Goal: Task Accomplishment & Management: Use online tool/utility

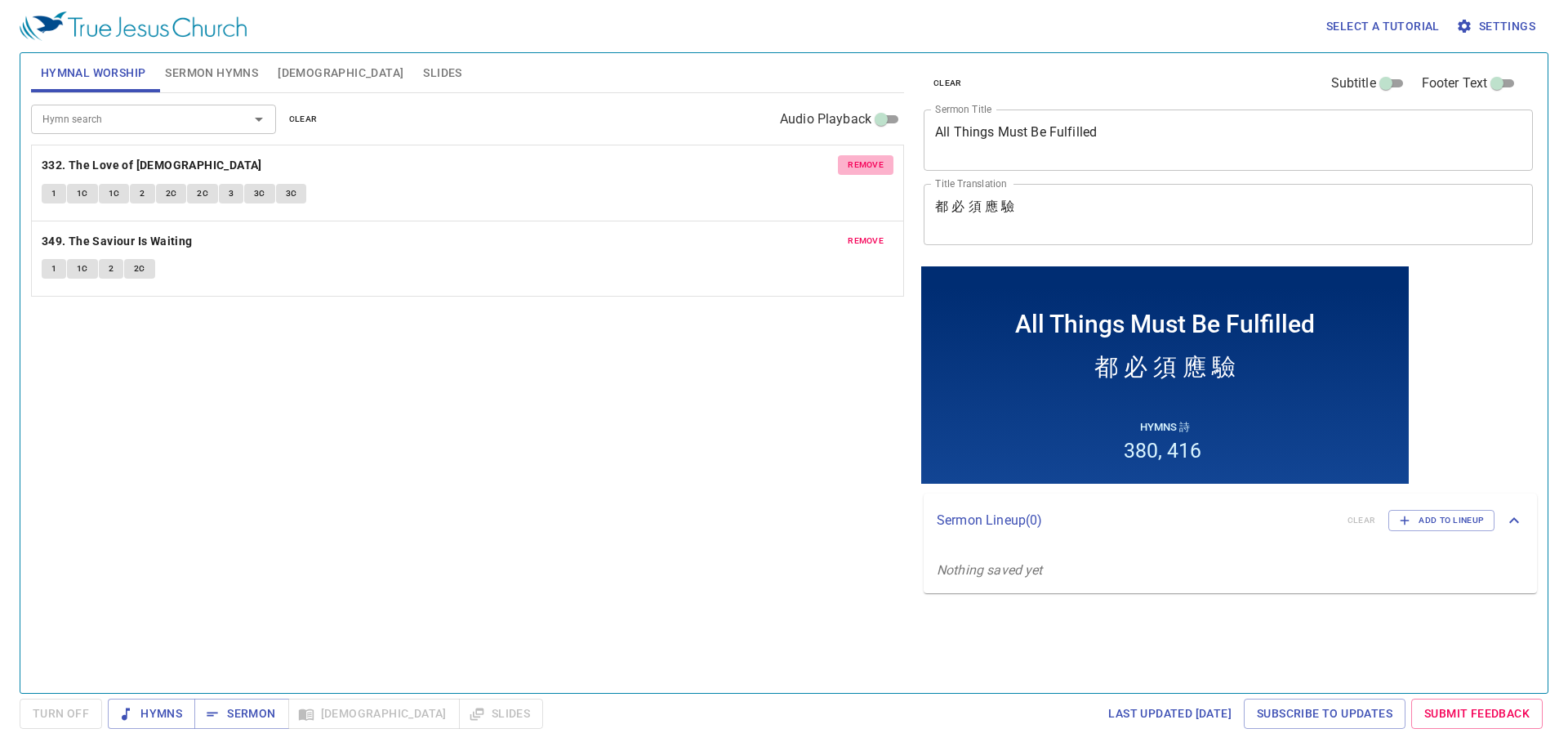
click at [878, 161] on span "remove" at bounding box center [864, 165] width 36 height 14
click at [873, 162] on span "remove" at bounding box center [864, 165] width 36 height 14
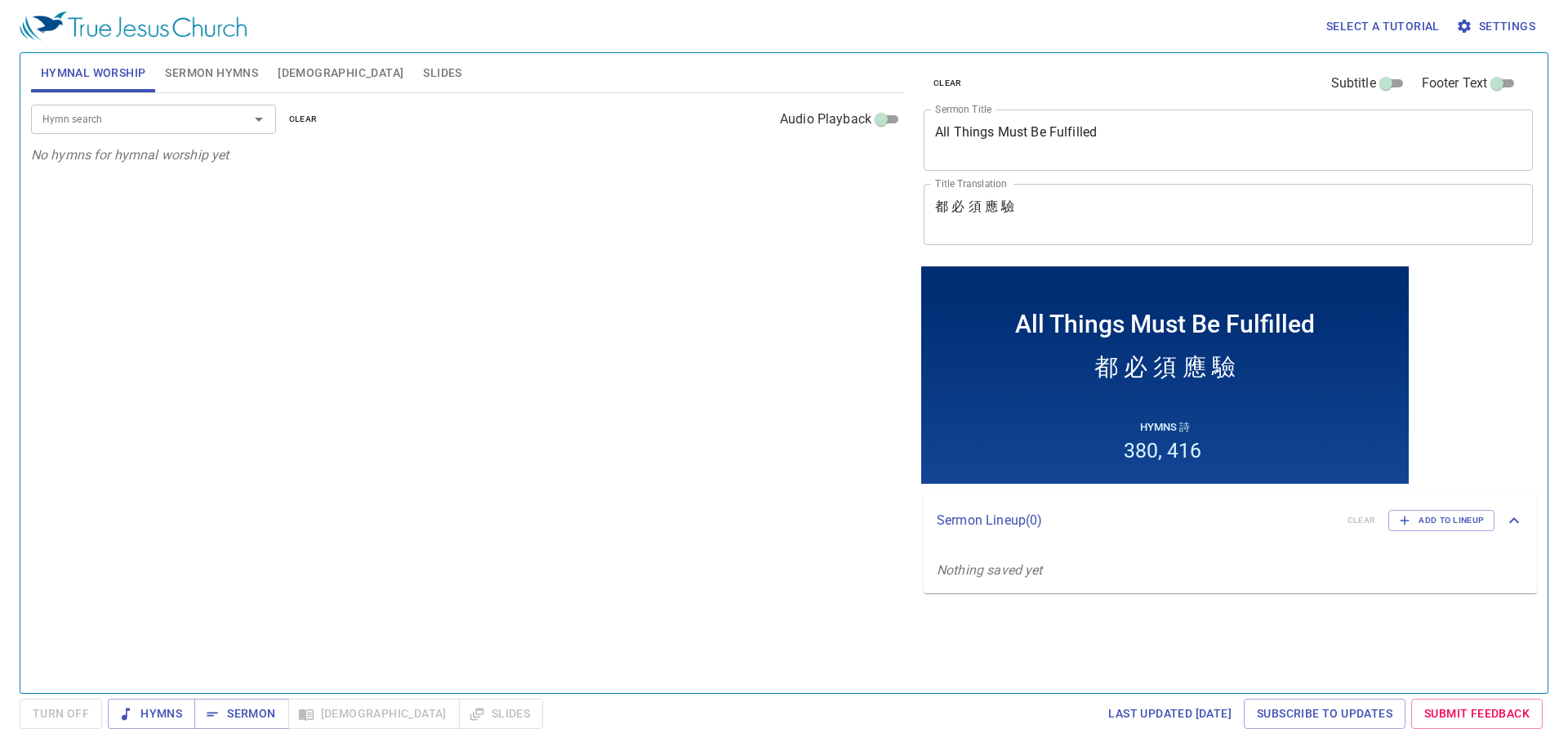
click at [166, 121] on input "Hymn search" at bounding box center [129, 119] width 187 height 18
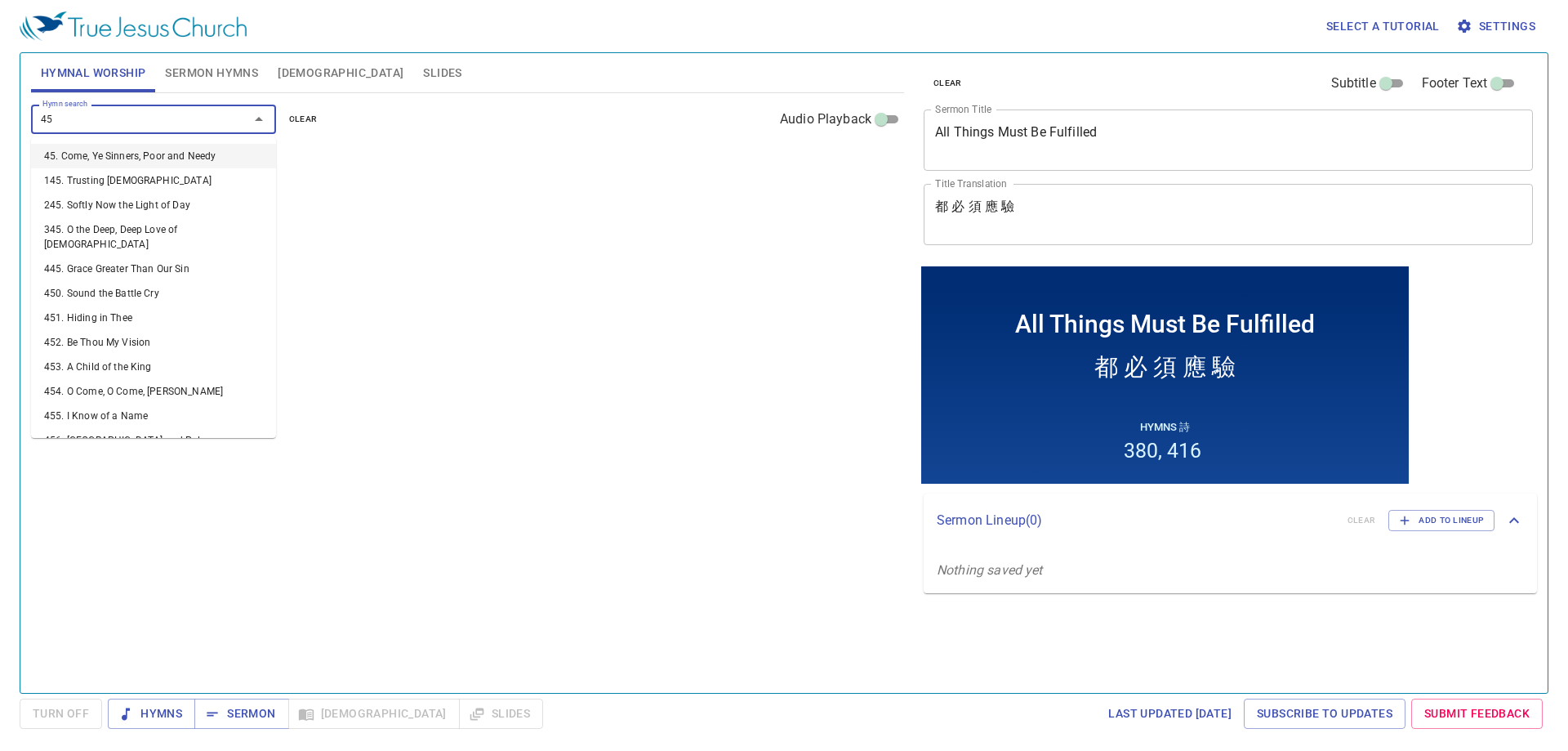
type input "452"
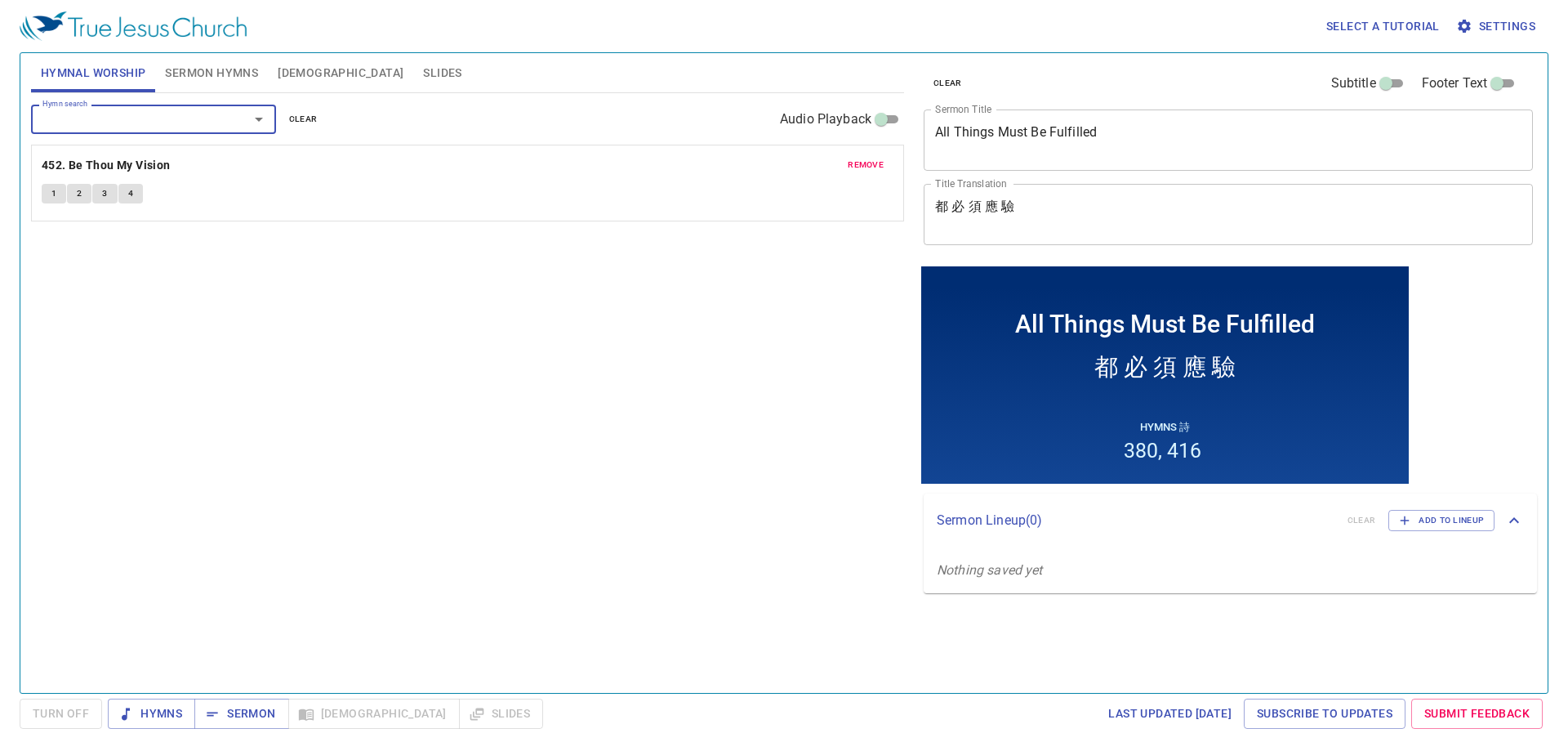
drag, startPoint x: 283, startPoint y: 428, endPoint x: 280, endPoint y: 411, distance: 17.3
click at [286, 428] on div "Hymn search Hymn search clear Audio Playback remove 452. Be Thou My Vision 1 2 …" at bounding box center [467, 386] width 873 height 585
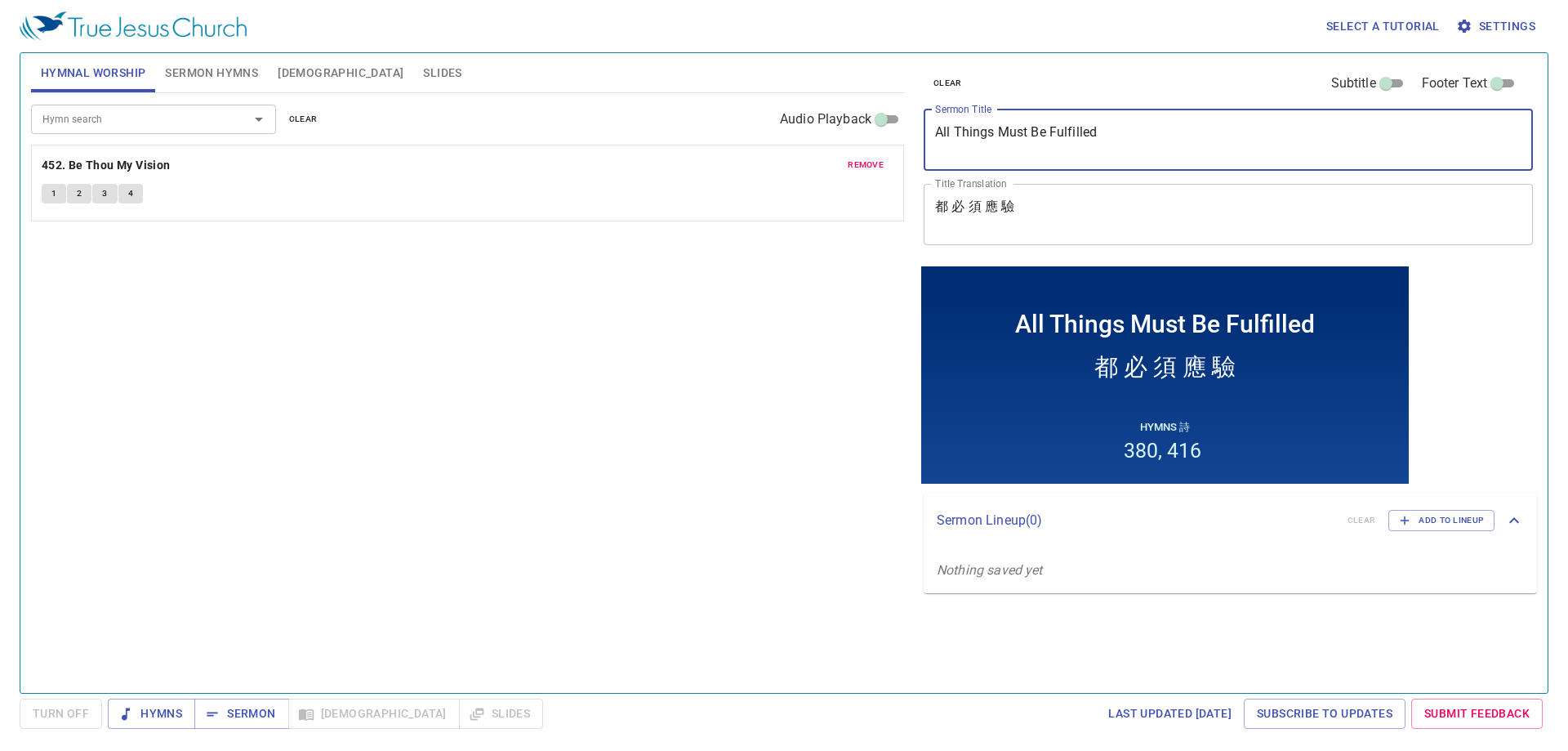
drag, startPoint x: 1128, startPoint y: 140, endPoint x: 948, endPoint y: 124, distance: 180.7
click at [948, 124] on textarea "All Things Must Be Fulfilled" at bounding box center [1228, 140] width 586 height 31
click at [1024, 131] on textarea "All Things Must Be Fulfilled" at bounding box center [1228, 140] width 586 height 31
drag, startPoint x: 1102, startPoint y: 131, endPoint x: 879, endPoint y: 122, distance: 223.2
click at [879, 122] on div "Hymnal Worship Sermon Hymns [DEMOGRAPHIC_DATA] Slides Hymn search Hymn search c…" at bounding box center [784, 365] width 1519 height 639
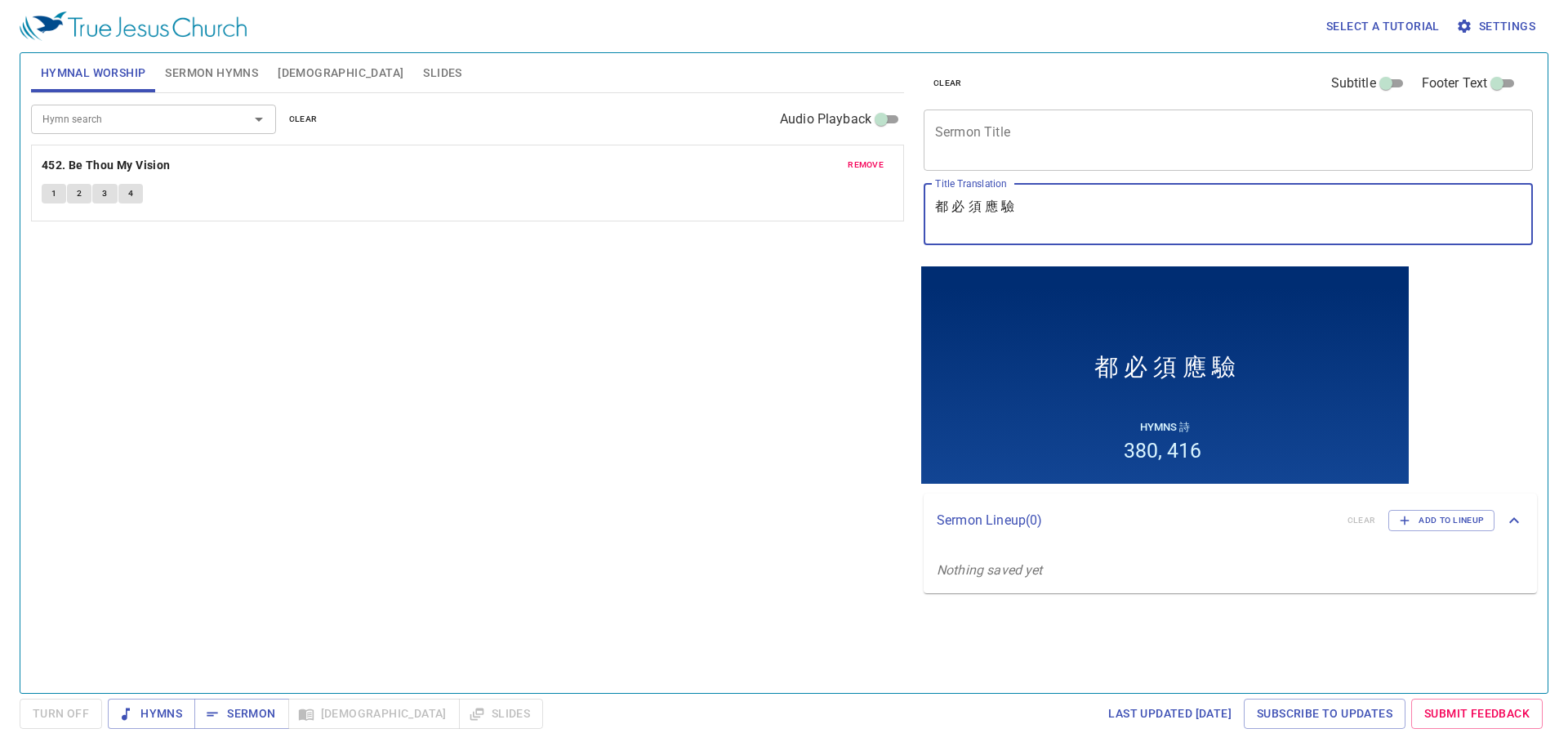
drag, startPoint x: 1021, startPoint y: 206, endPoint x: 897, endPoint y: 201, distance: 124.1
click at [897, 201] on div "Hymnal Worship Sermon Hymns [DEMOGRAPHIC_DATA] Slides Hymn search Hymn search c…" at bounding box center [784, 365] width 1519 height 639
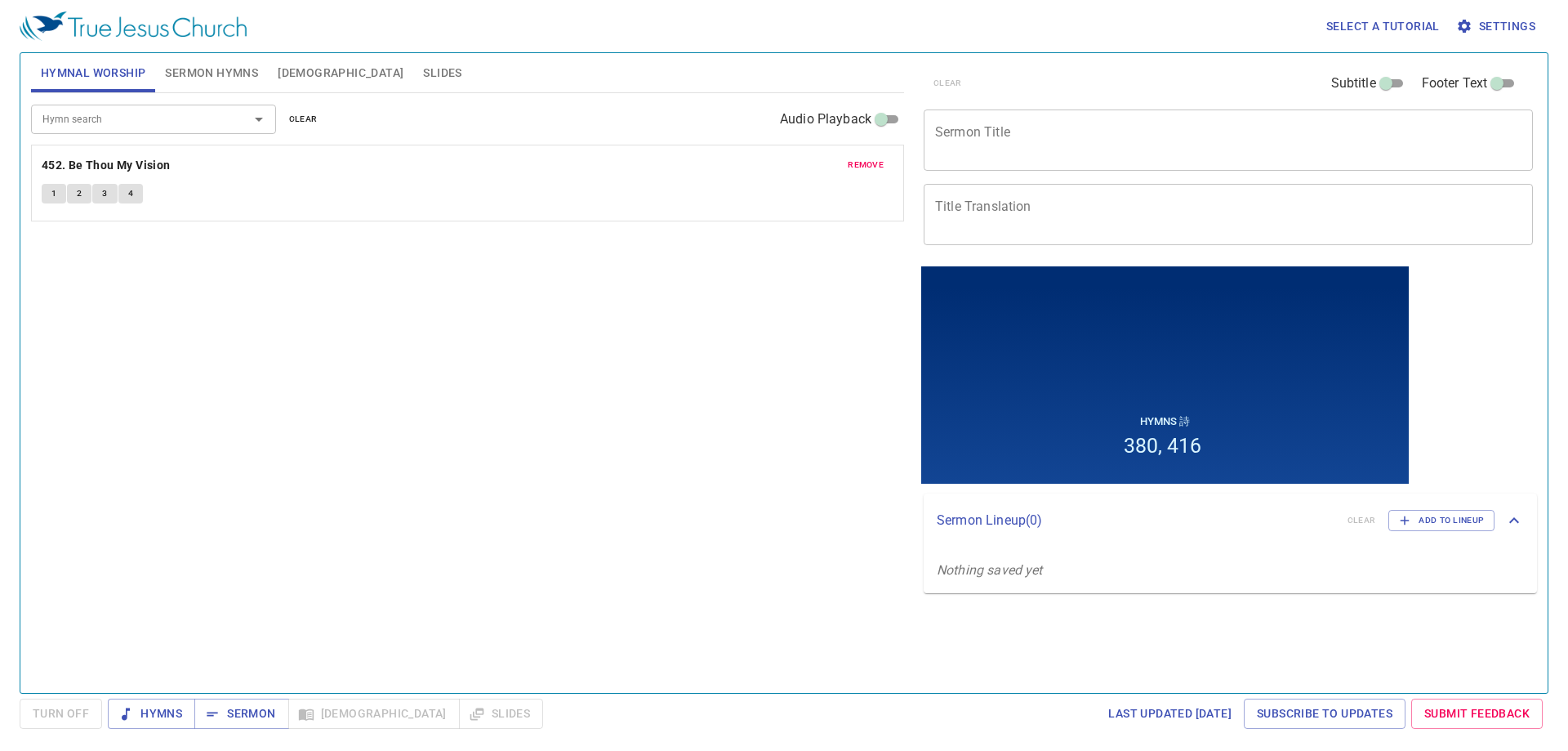
click at [1009, 163] on div "x Sermon Title" at bounding box center [1228, 141] width 609 height 62
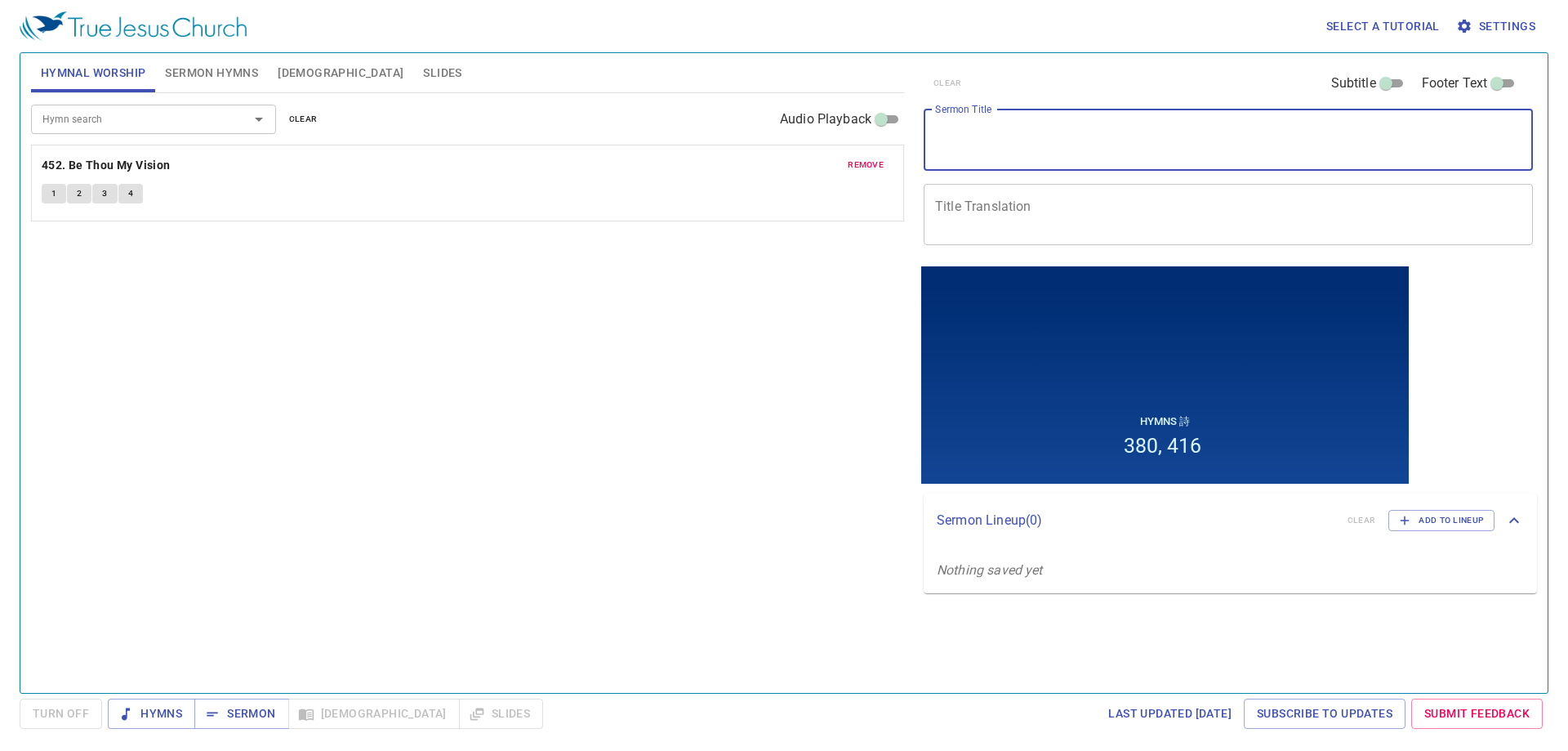
click at [195, 77] on span "Sermon Hymns" at bounding box center [211, 72] width 93 height 20
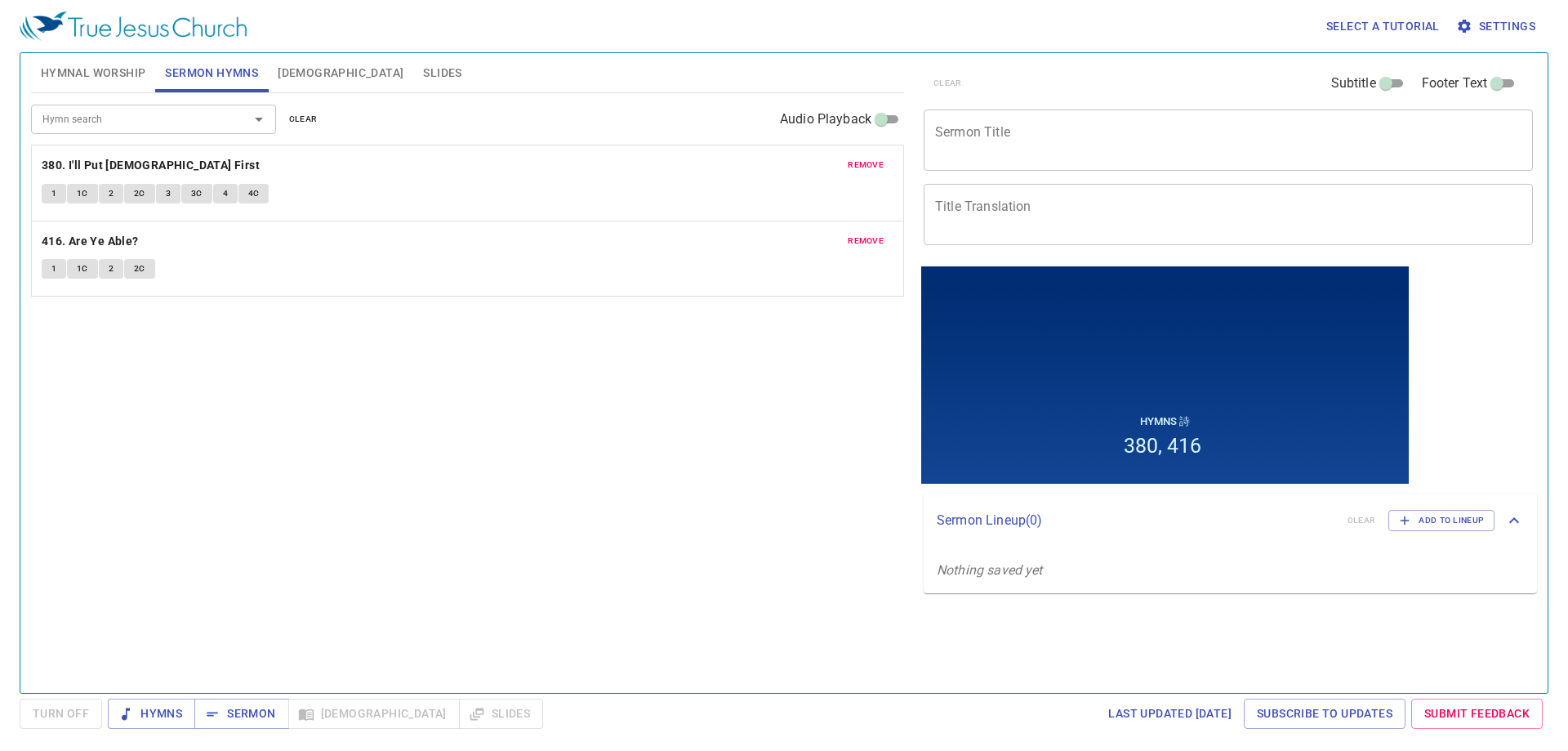
click at [107, 75] on span "Hymnal Worship" at bounding box center [93, 72] width 105 height 20
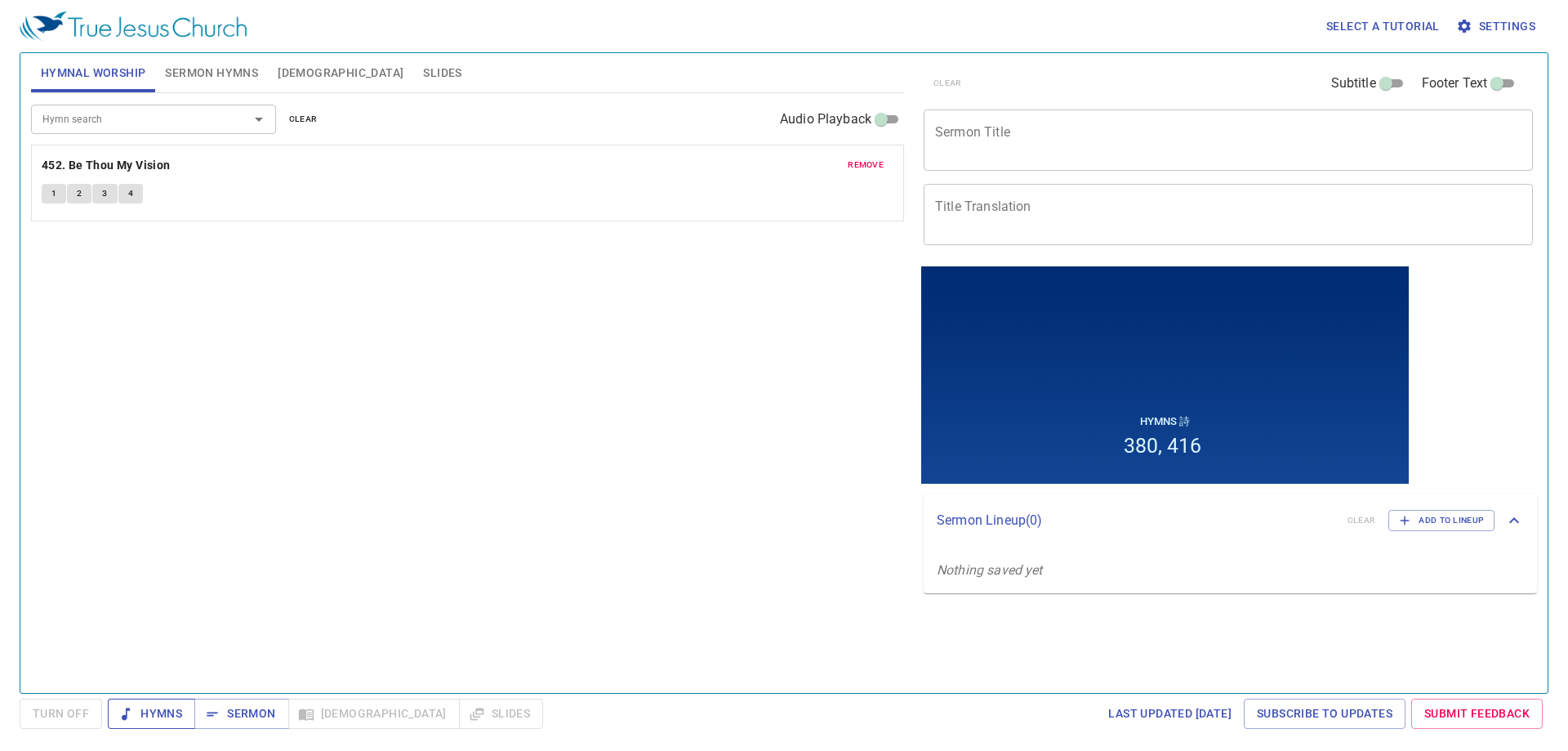
click at [142, 711] on span "Hymns" at bounding box center [151, 712] width 62 height 20
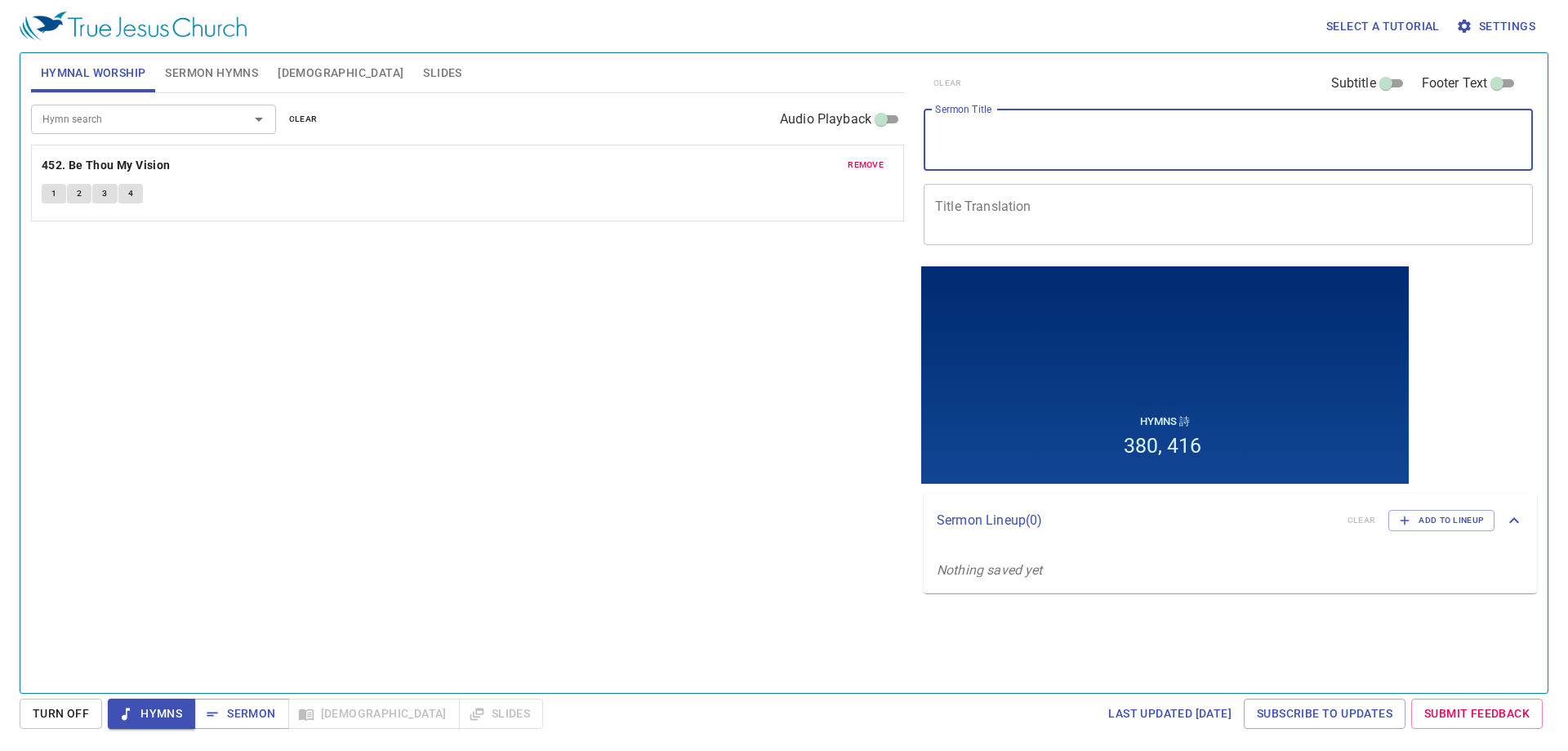
click at [1008, 136] on textarea "Sermon Title" at bounding box center [1228, 140] width 586 height 31
type textarea "Pass It On"
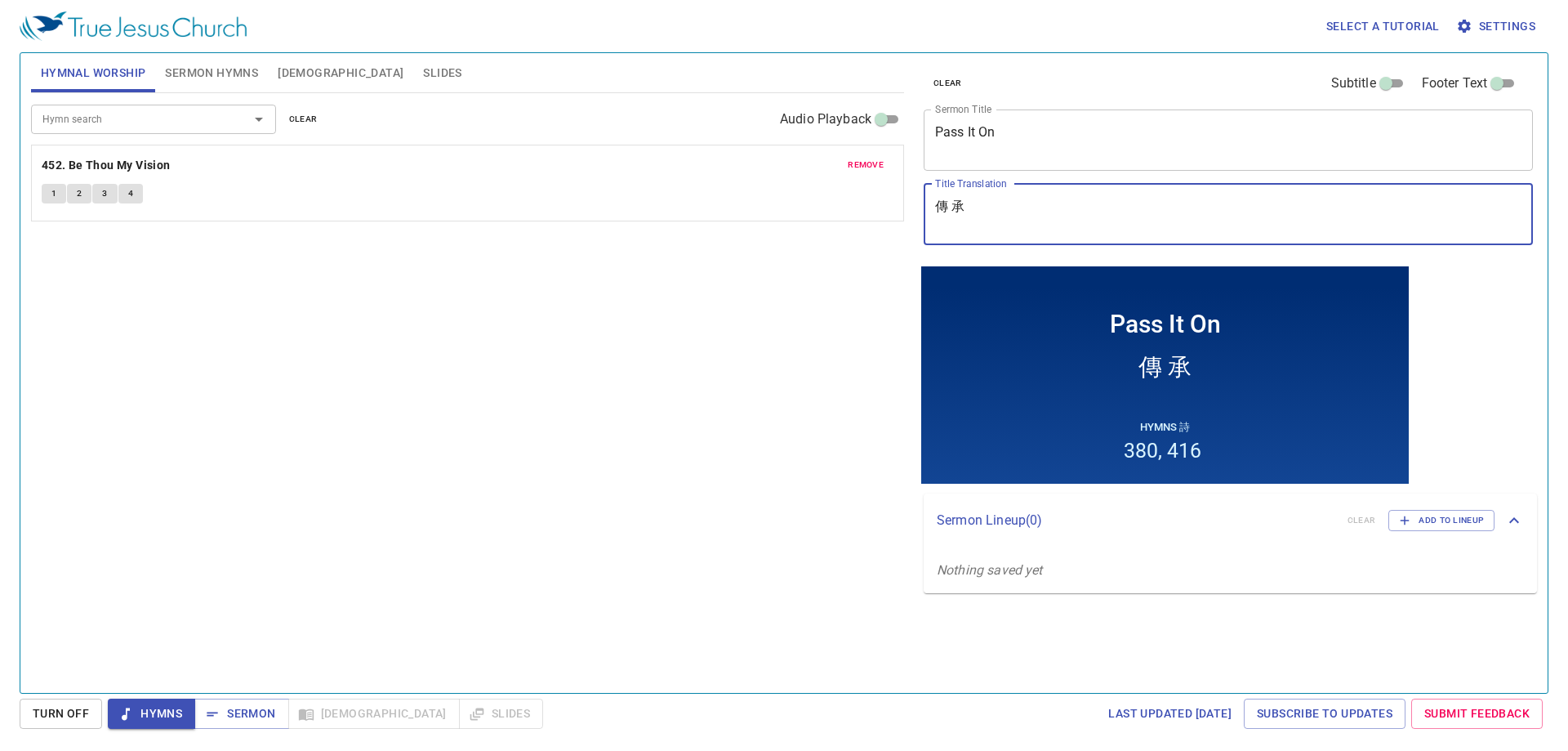
type textarea "傳 承"
click at [733, 282] on div "Hymn search Hymn search clear Audio Playback remove 452. Be Thou My Vision 1 2 …" at bounding box center [467, 386] width 873 height 585
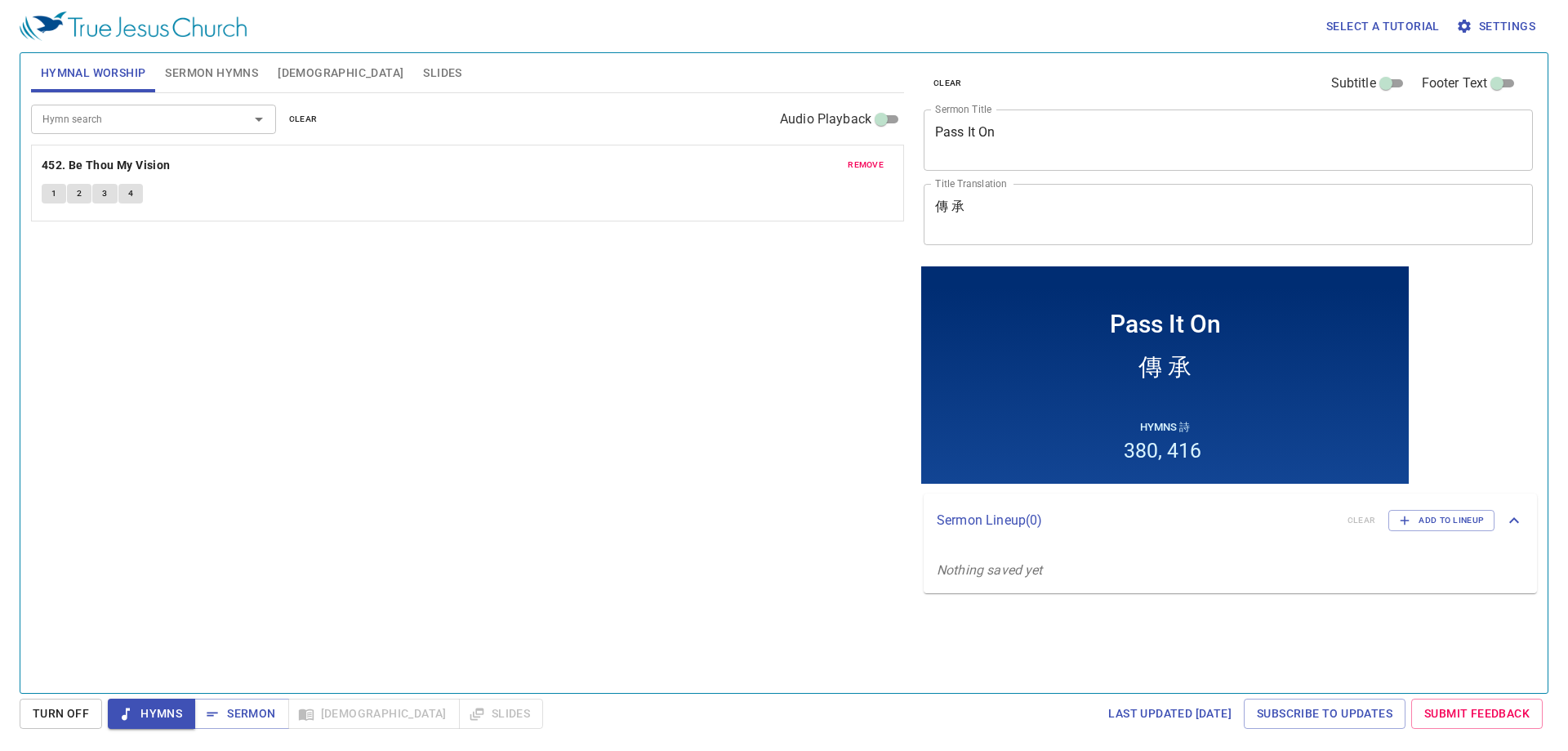
click at [257, 78] on span "Sermon Hymns" at bounding box center [211, 72] width 93 height 20
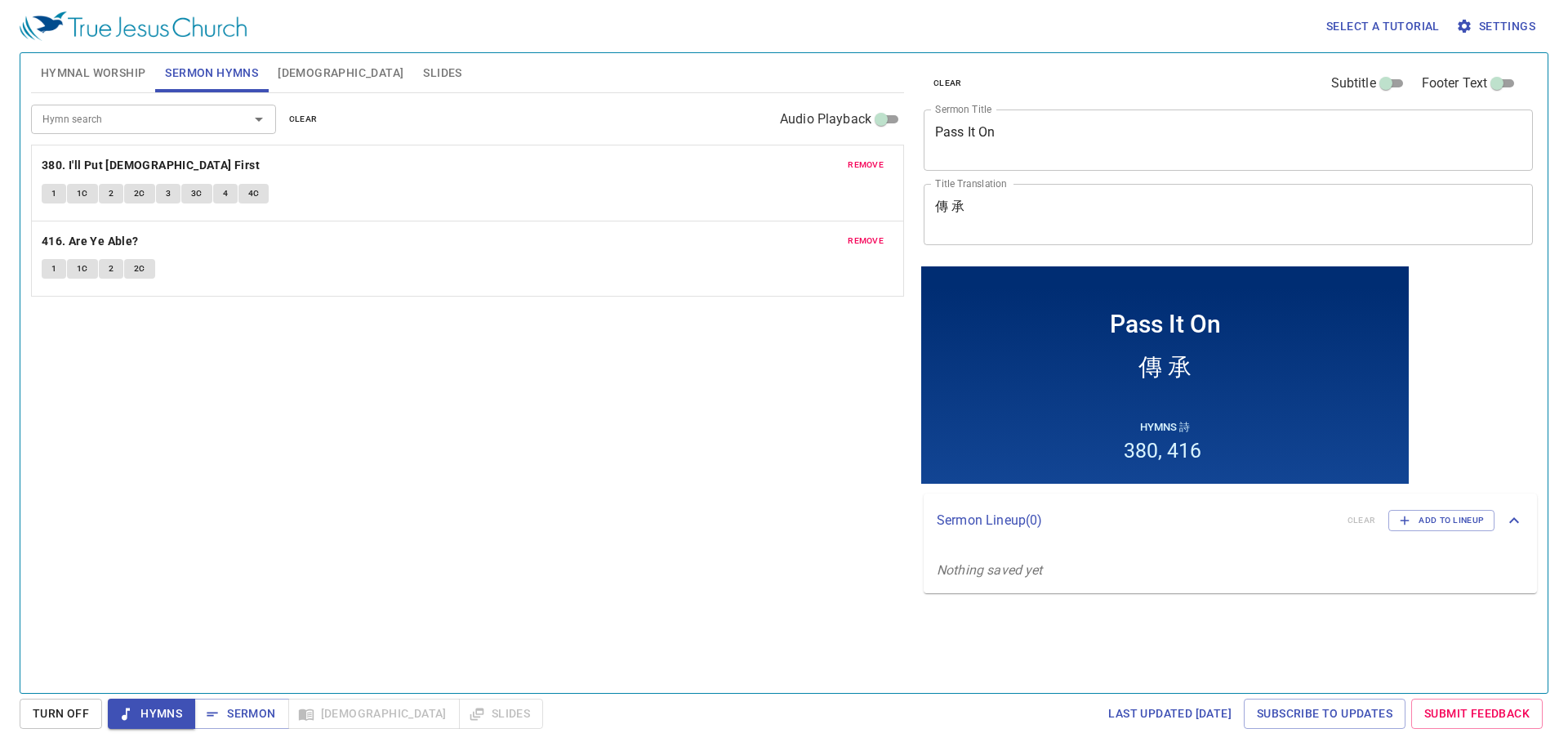
click at [873, 175] on div "remove 380. I'll Put [DEMOGRAPHIC_DATA] First 1 1C 2 2C 3 3C 4 4C" at bounding box center [467, 183] width 871 height 75
click at [869, 171] on span "remove" at bounding box center [864, 165] width 36 height 14
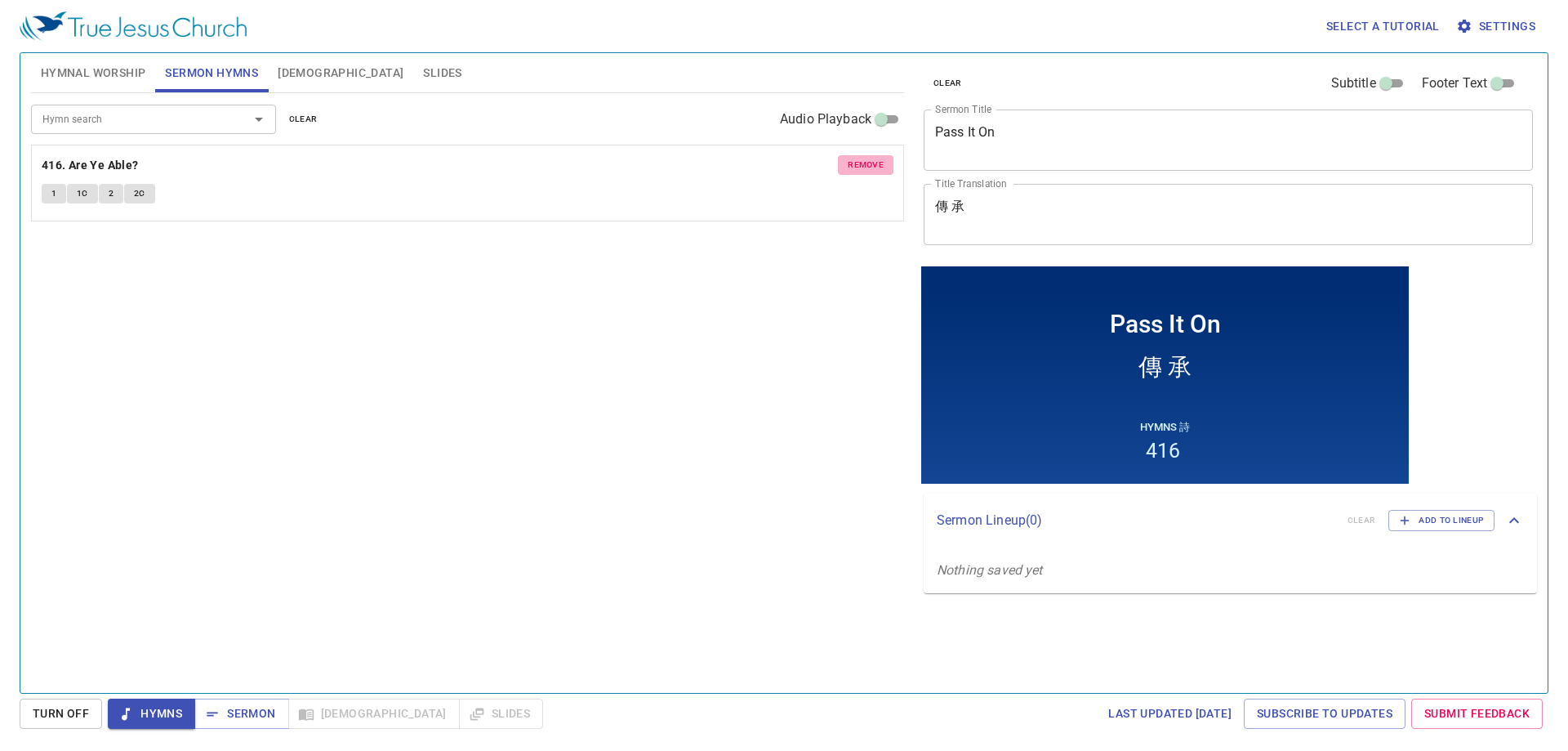
click at [869, 169] on span "remove" at bounding box center [864, 165] width 36 height 14
click at [210, 121] on input "Hymn search" at bounding box center [129, 119] width 187 height 18
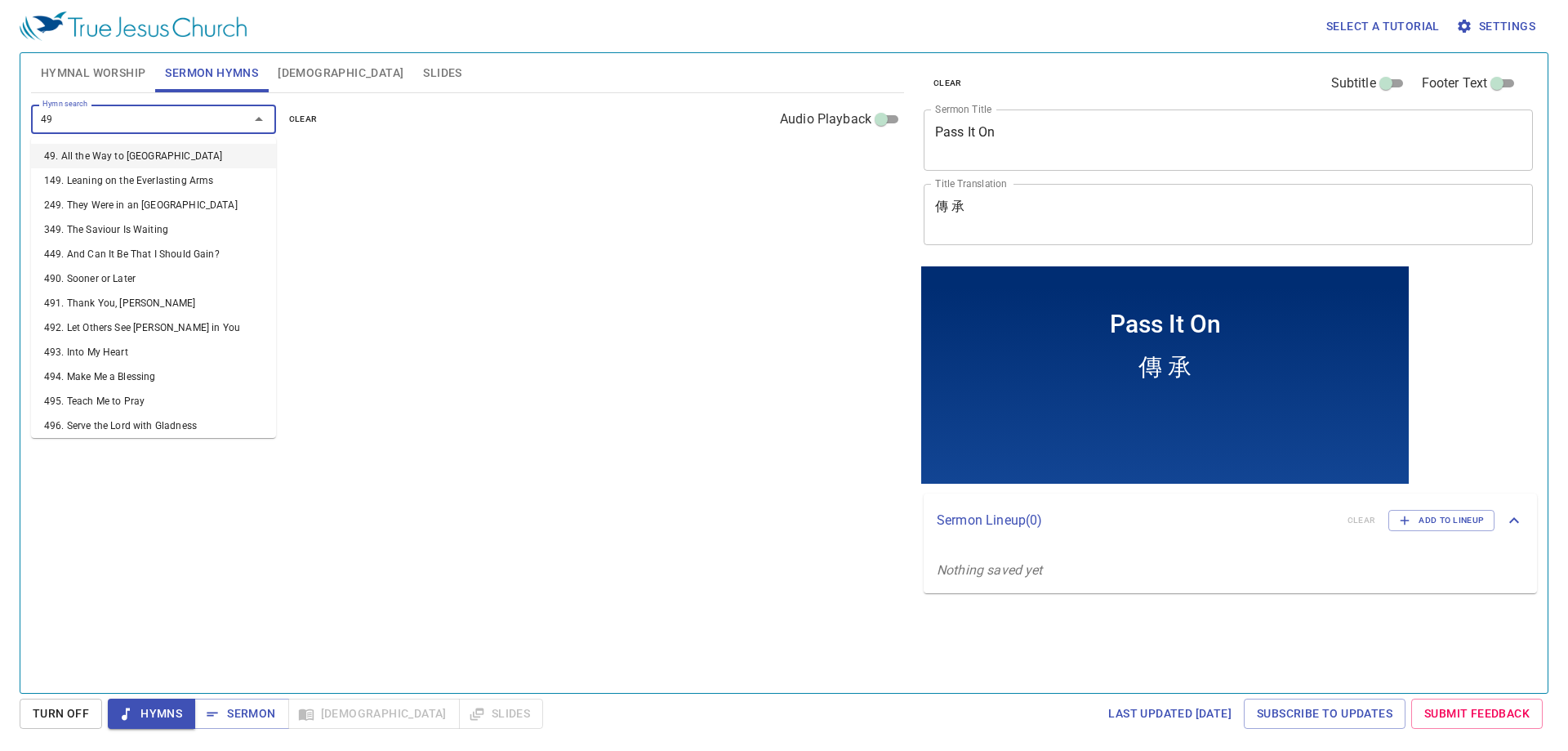
type input "499"
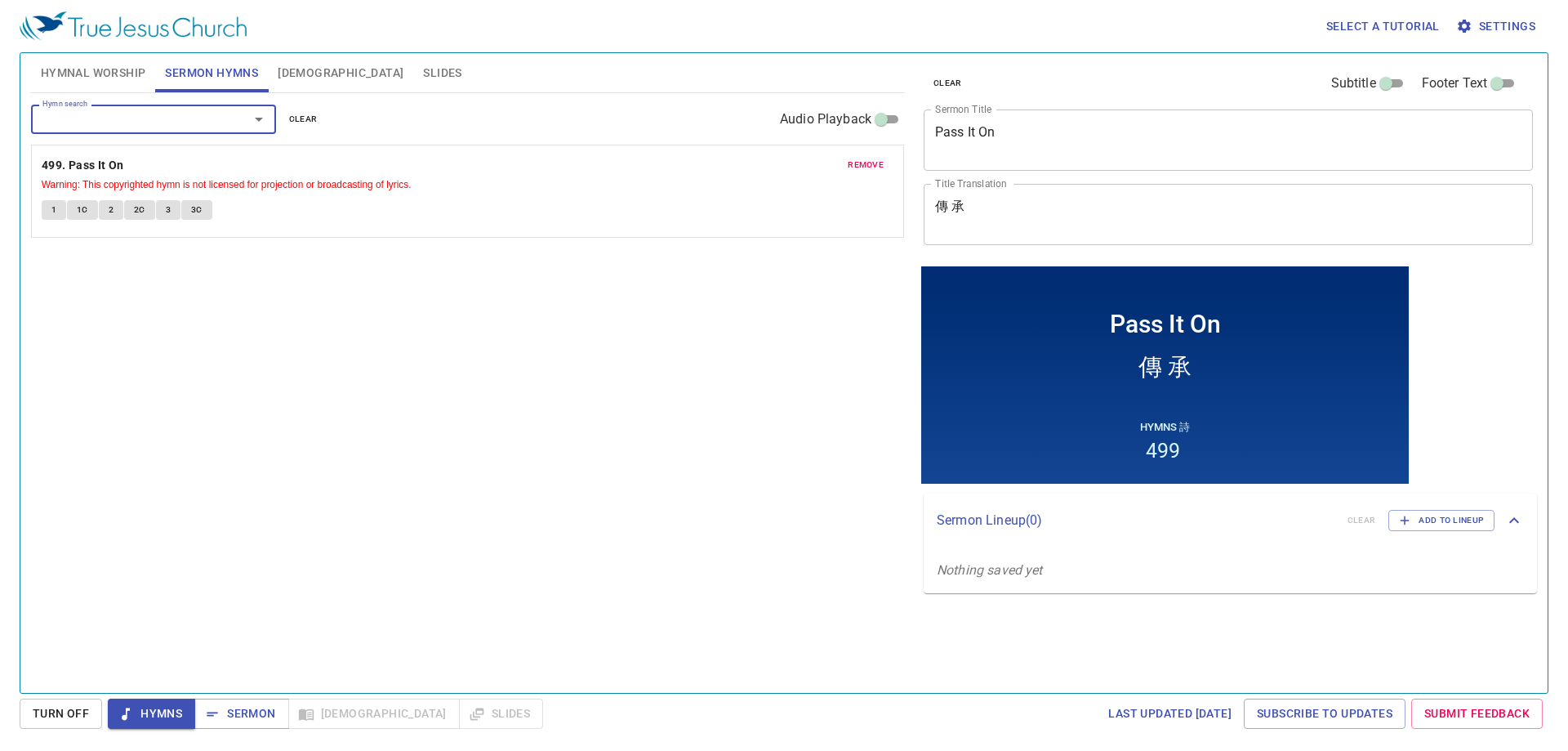
click at [381, 378] on div "Hymn search Hymn search clear Audio Playback remove 499. Pass It On Warning: Th…" at bounding box center [467, 386] width 873 height 585
click at [252, 721] on span "Sermon" at bounding box center [241, 712] width 67 height 20
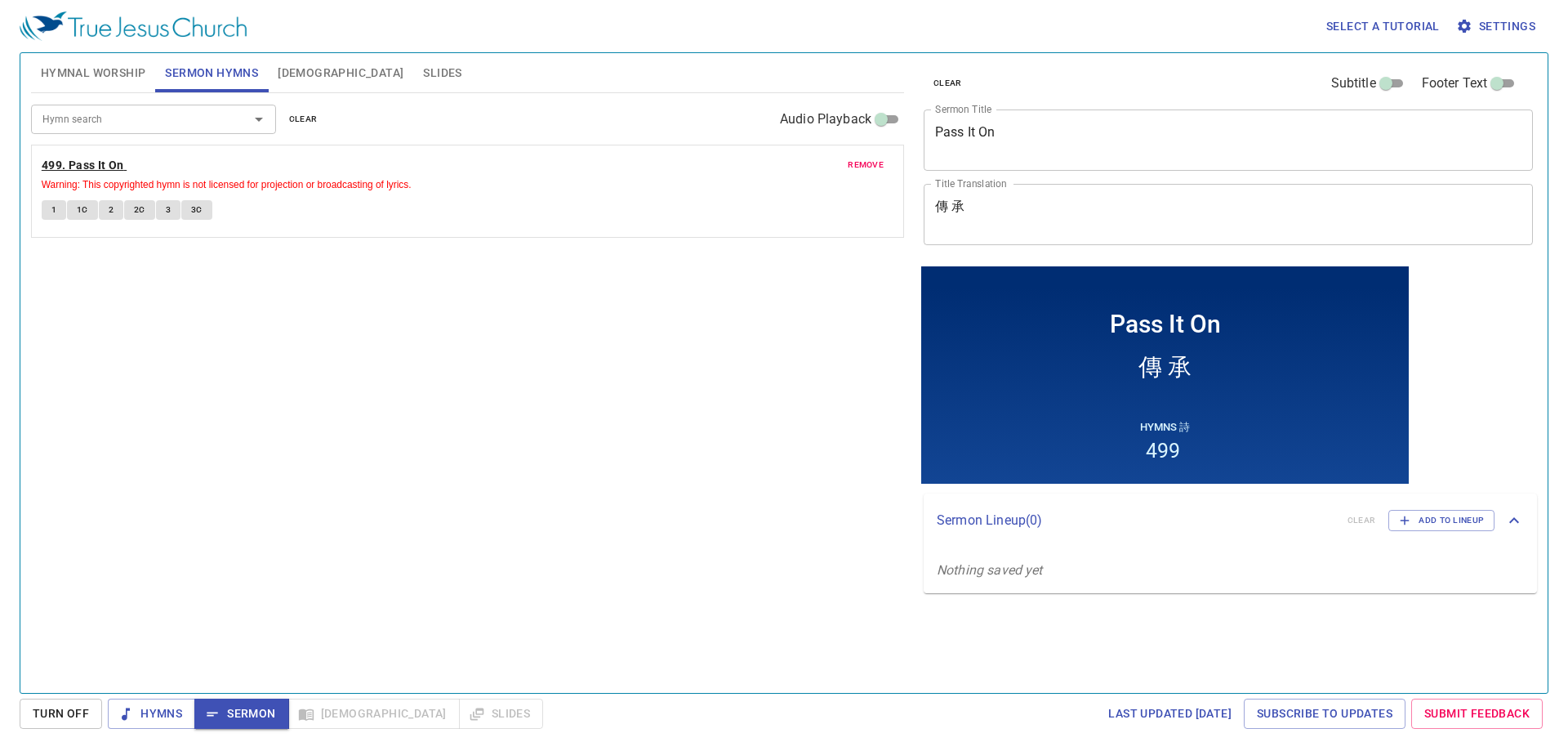
click at [72, 162] on b "499. Pass It On" at bounding box center [83, 165] width 83 height 20
click at [53, 213] on span "1" at bounding box center [53, 209] width 5 height 14
click at [99, 207] on button "2" at bounding box center [111, 210] width 24 height 19
click at [93, 210] on button "1C" at bounding box center [82, 210] width 31 height 19
click at [110, 211] on span "2" at bounding box center [111, 209] width 5 height 14
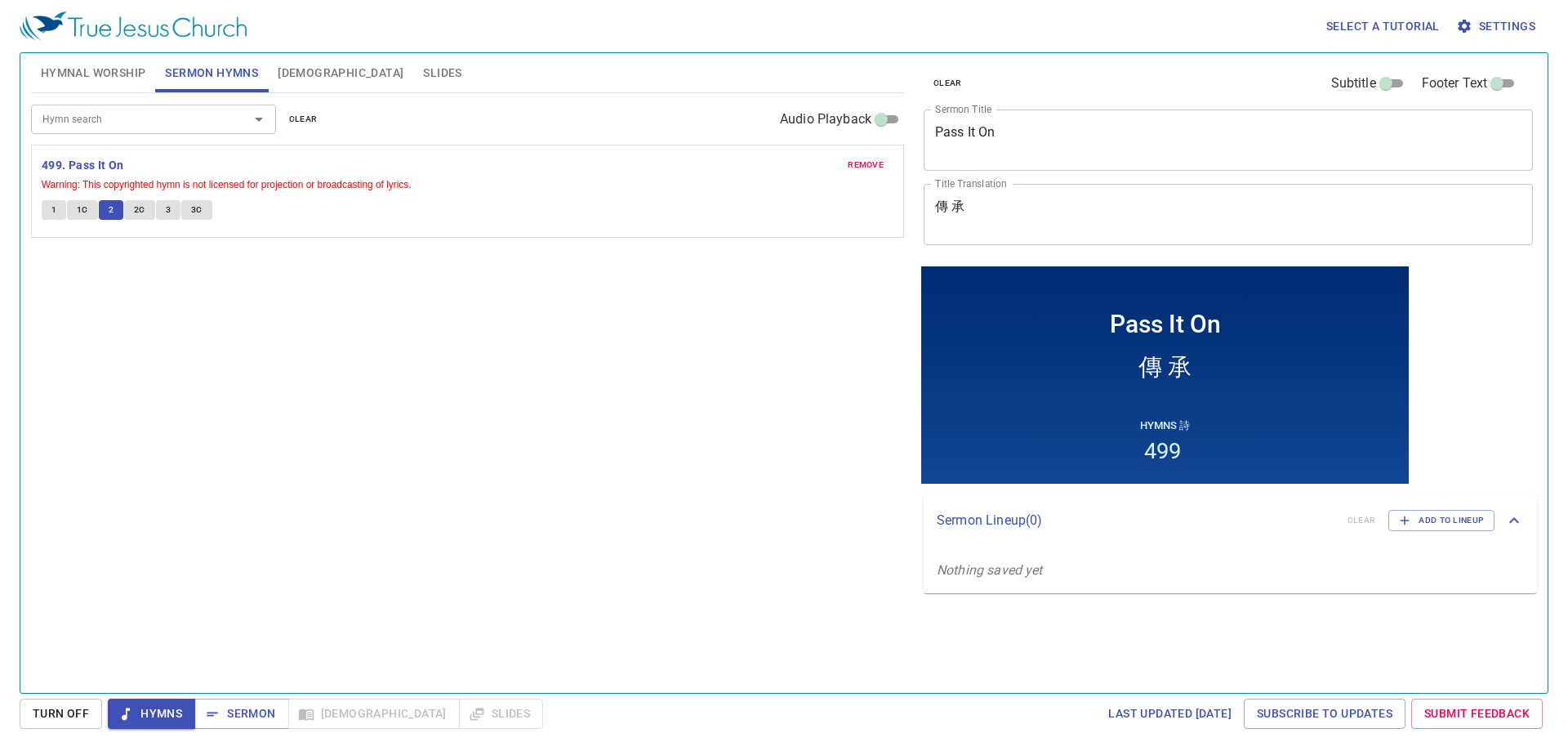
click at [135, 206] on span "2C" at bounding box center [140, 209] width 12 height 14
click at [166, 206] on span "3" at bounding box center [168, 209] width 5 height 14
click at [195, 201] on button "3C" at bounding box center [197, 210] width 31 height 19
click at [245, 713] on span "Sermon" at bounding box center [241, 712] width 67 height 20
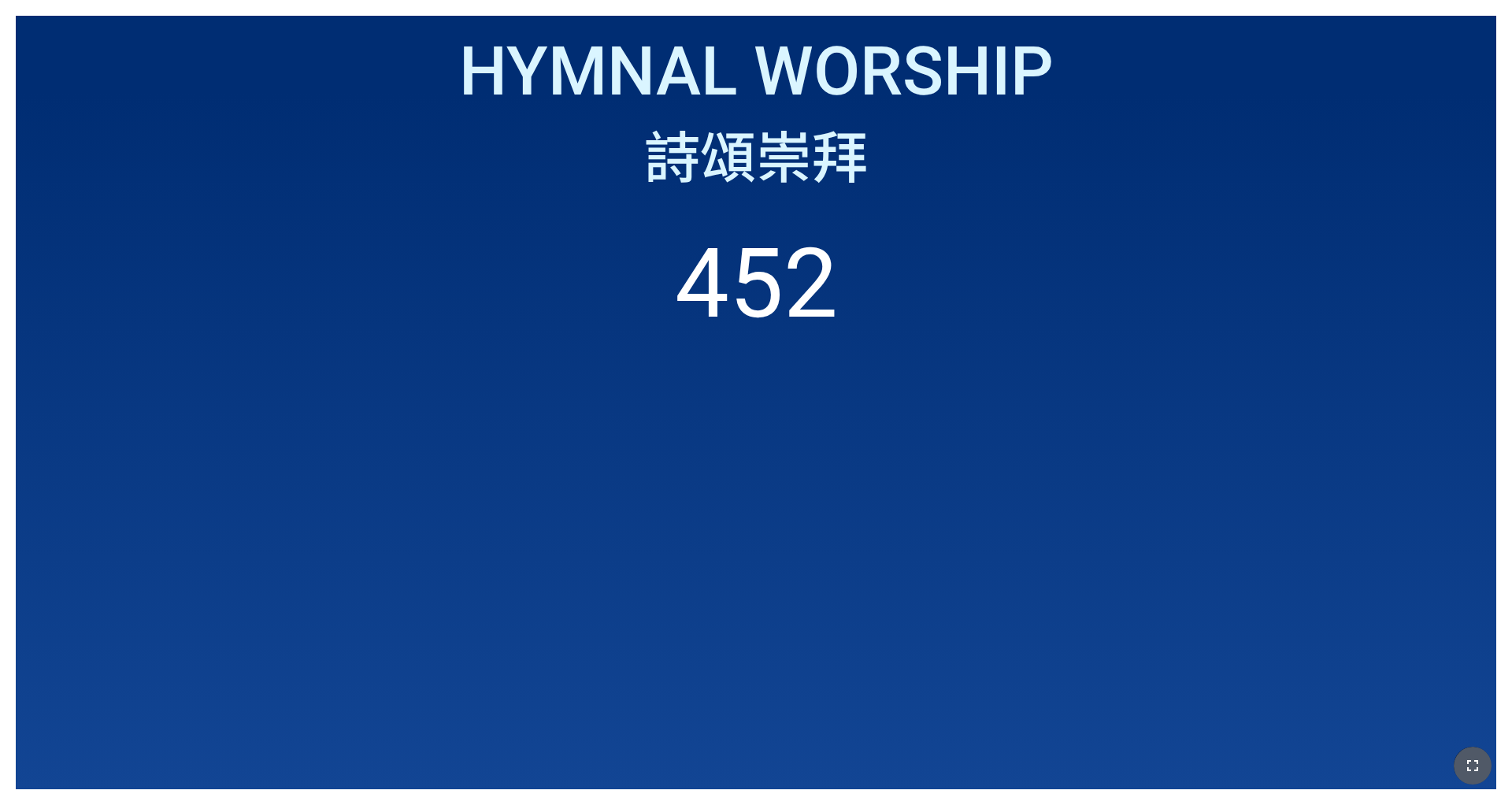
click at [1482, 750] on button "button" at bounding box center [1472, 765] width 38 height 38
